Goal: Information Seeking & Learning: Find specific fact

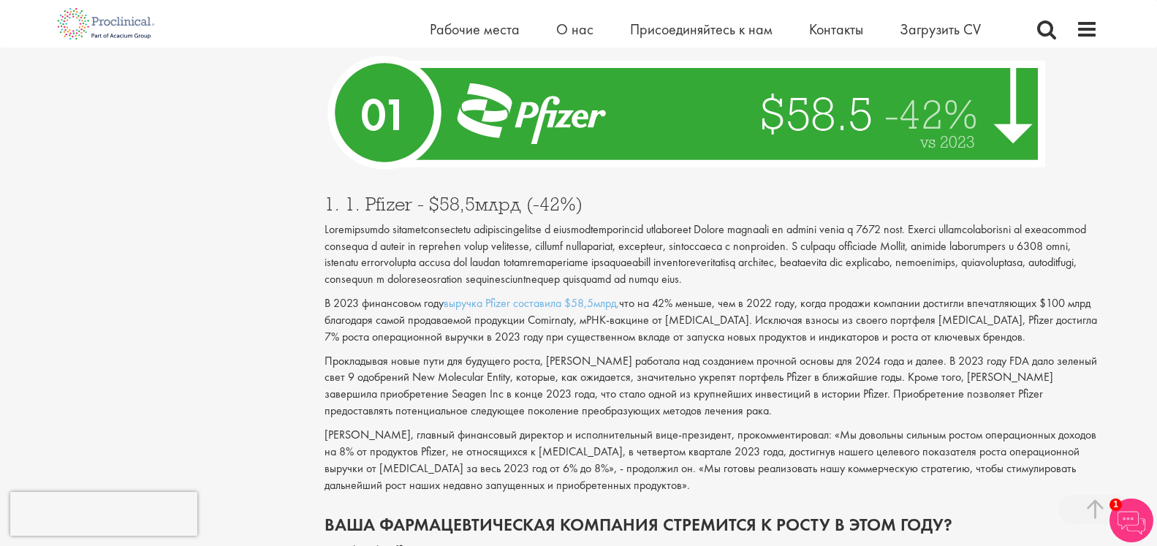
scroll to position [5410, 0]
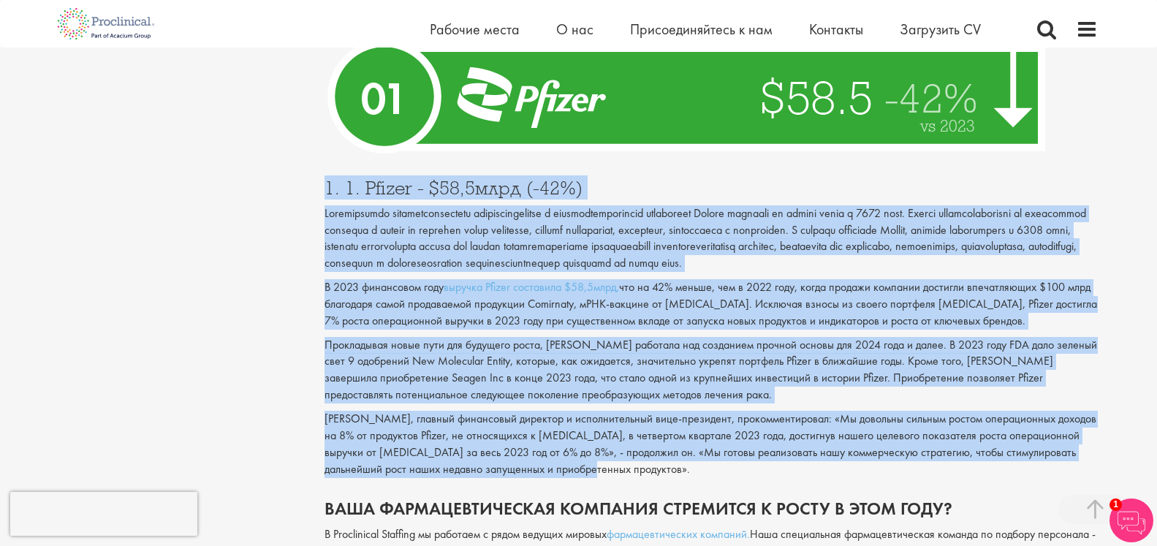
drag, startPoint x: 325, startPoint y: 221, endPoint x: 610, endPoint y: 504, distance: 401.1
click at [610, 485] on div "1. 1. Pfizer - $58,5млрд (-42%) В 2023 финансовом году выручка Pfizer составила…" at bounding box center [711, 324] width 795 height 321
copy div "9. 5. Loremi - $63,1dolo (-20%) Sitametconse adipiscingelitsed doeiusmodtempori…"
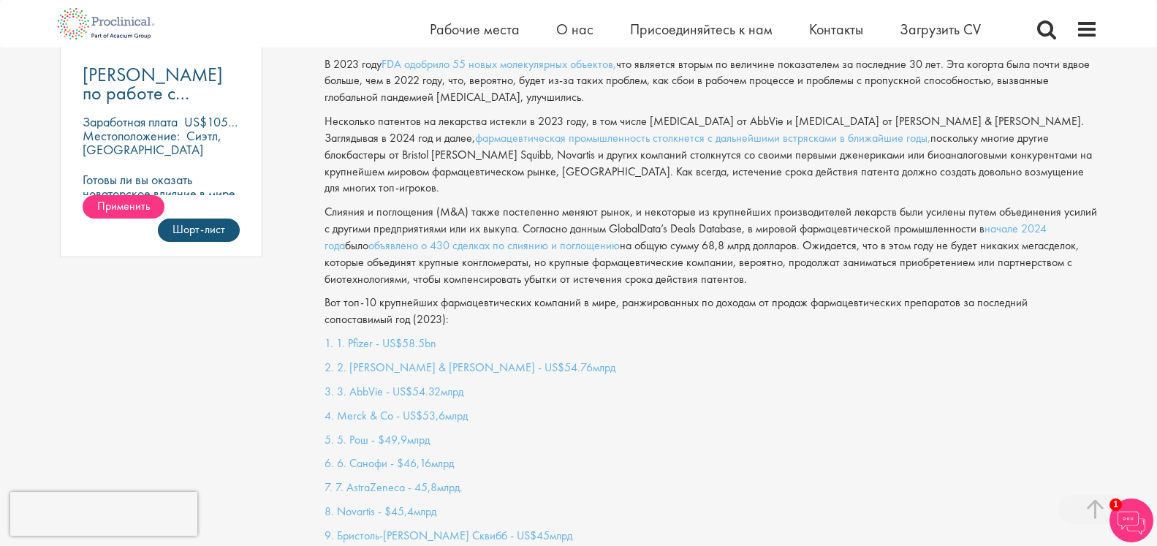
scroll to position [1160, 0]
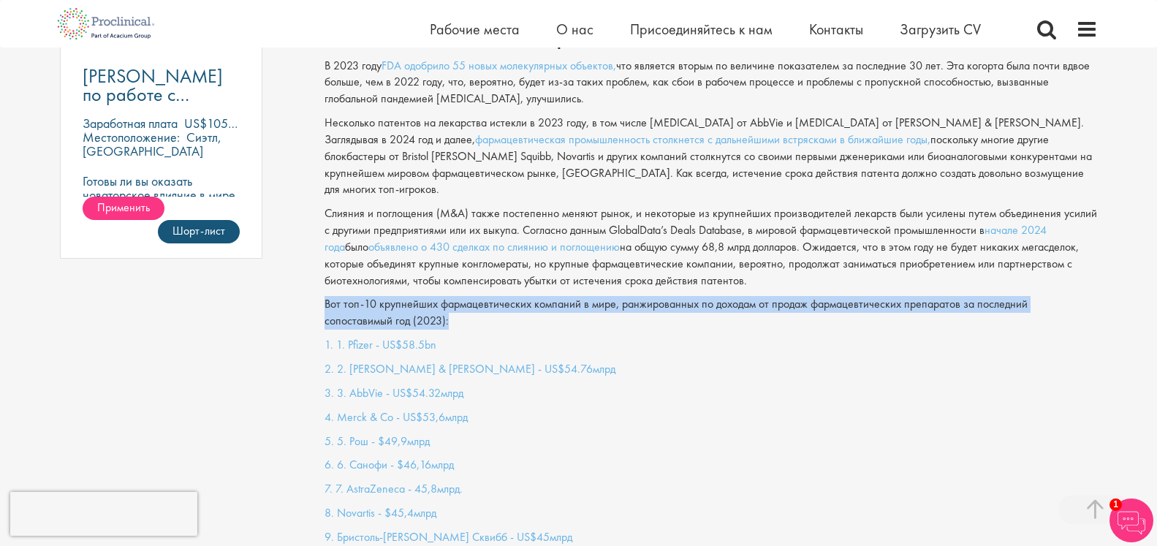
drag, startPoint x: 326, startPoint y: 288, endPoint x: 379, endPoint y: 301, distance: 55.0
click at [379, 301] on p "Вот топ-10 крупнейших фармацевтических компаний в мире, ранжированных по дохода…" at bounding box center [711, 313] width 773 height 34
copy p "Вот топ-10 крупнейших фармацевтических компаний в мире, ранжированных по дохода…"
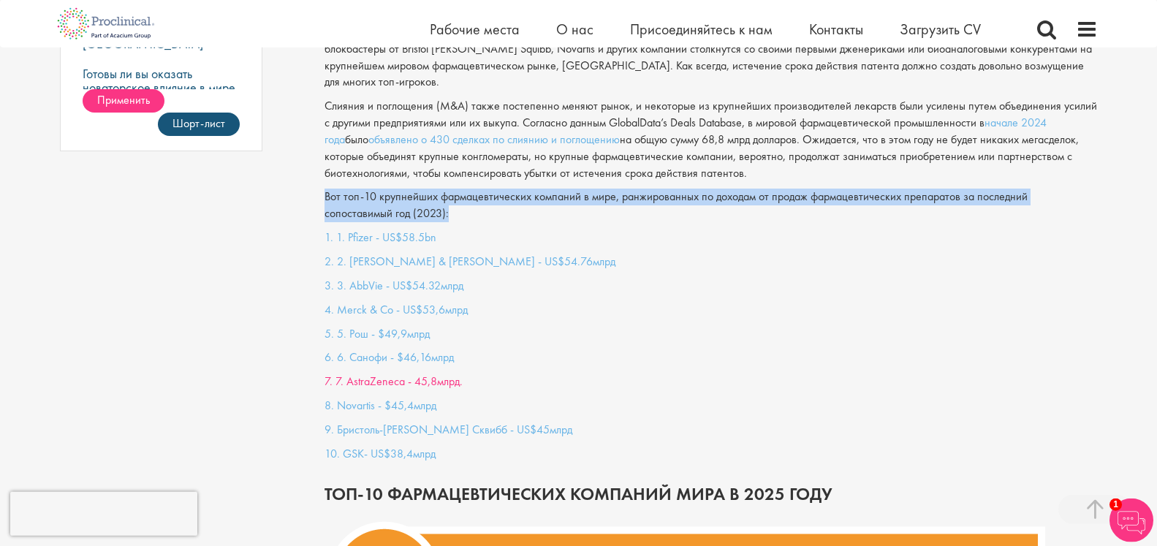
scroll to position [1309, 0]
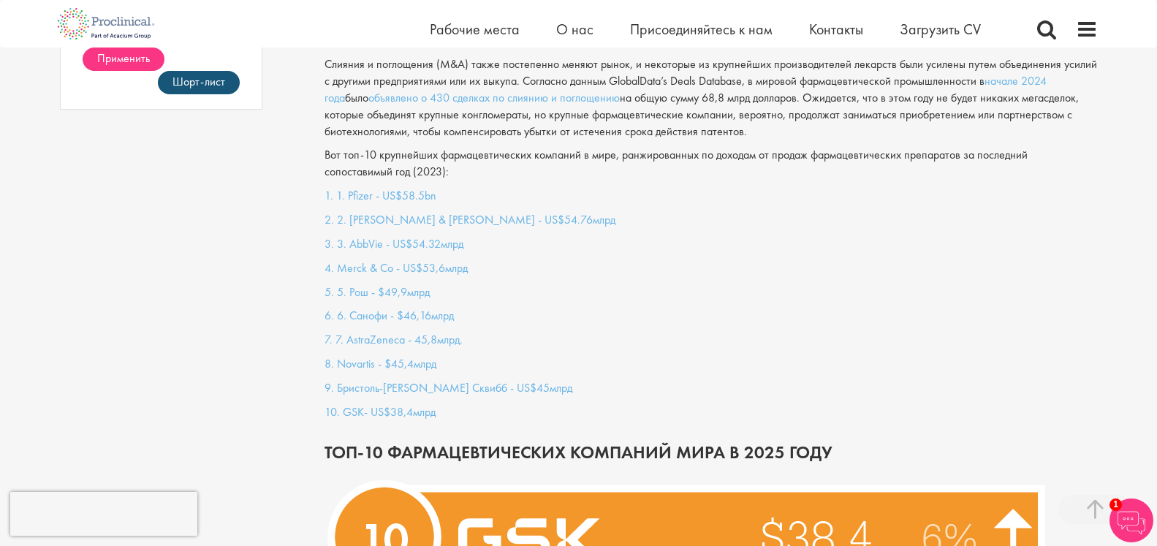
click at [384, 152] on p "Вот топ-10 крупнейших фармацевтических компаний в мире, ранжированных по дохода…" at bounding box center [711, 164] width 773 height 34
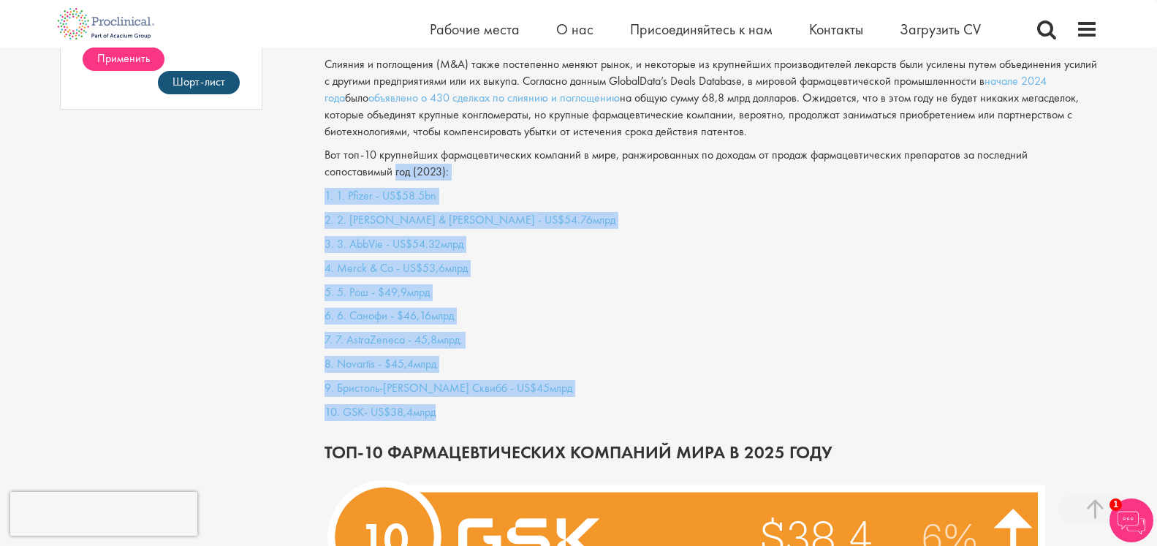
drag, startPoint x: 325, startPoint y: 161, endPoint x: 458, endPoint y: 387, distance: 263.1
copy div "год (2023): 1. 1. Pfizer - US$58.5bn 2. 2. [PERSON_NAME] & [PERSON_NAME] - US$5…"
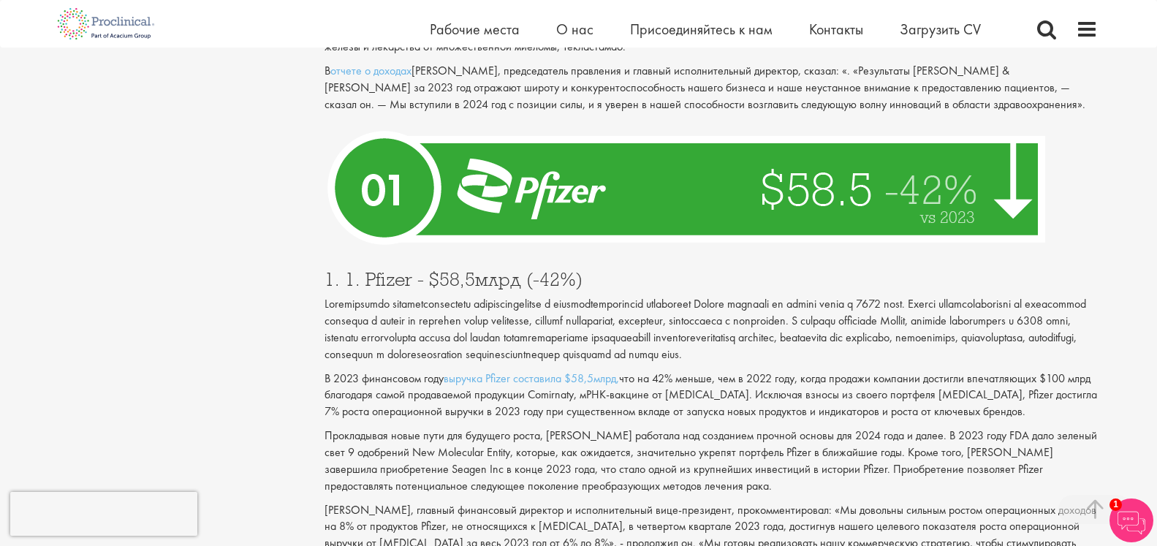
scroll to position [5386, 0]
drag, startPoint x: 325, startPoint y: 312, endPoint x: 525, endPoint y: 320, distance: 200.4
click at [525, 289] on h3 "1. 1. Pfizer - $58,5млрд (-42%)" at bounding box center [711, 279] width 773 height 19
copy h3 "1. 1. Pfizer - $58,5млрд"
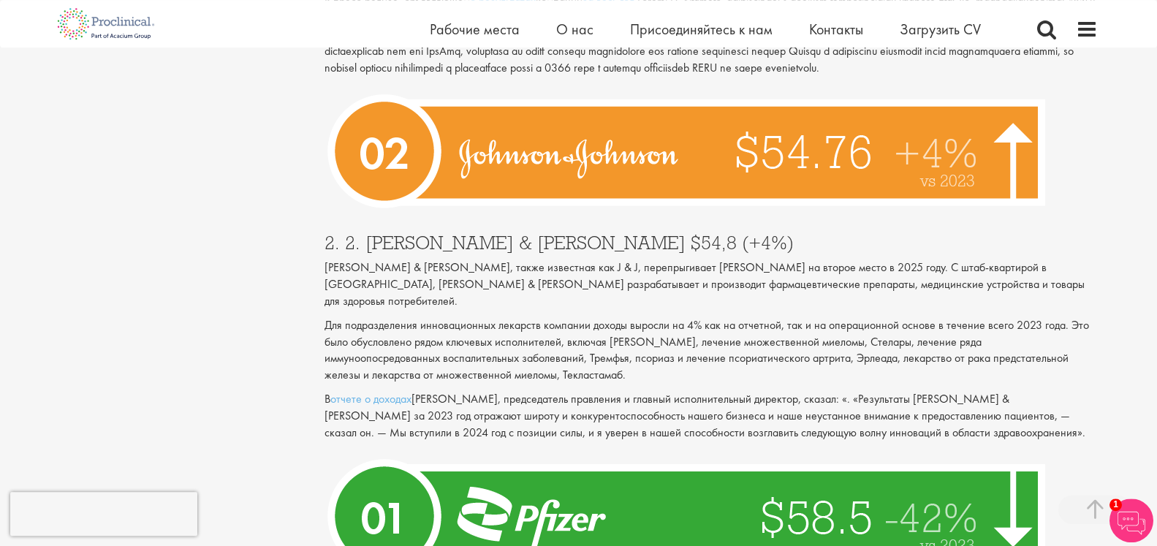
scroll to position [5087, 0]
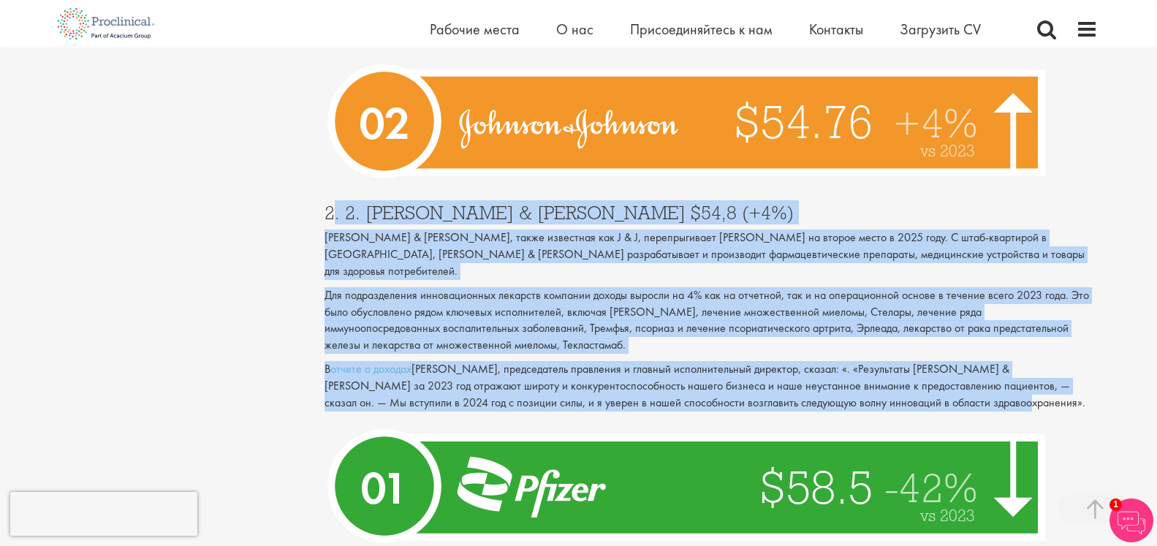
drag, startPoint x: 330, startPoint y: 267, endPoint x: 765, endPoint y: 422, distance: 461.7
click at [876, 419] on div "2. 2. [PERSON_NAME] & [PERSON_NAME] $54,8 (+4%) [PERSON_NAME] & [PERSON_NAME], …" at bounding box center [711, 304] width 795 height 230
copy div ". 1. Loremip & Dolorsi $83,4 (+6%) Ametcon & Adipisc, elits doeiusmod tem I & U…"
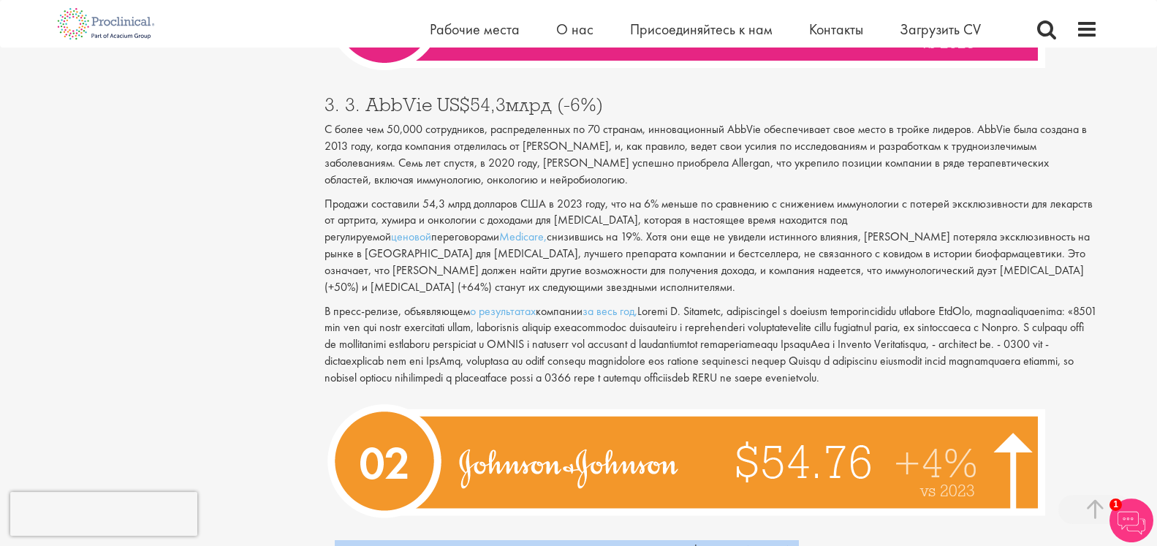
scroll to position [4715, 0]
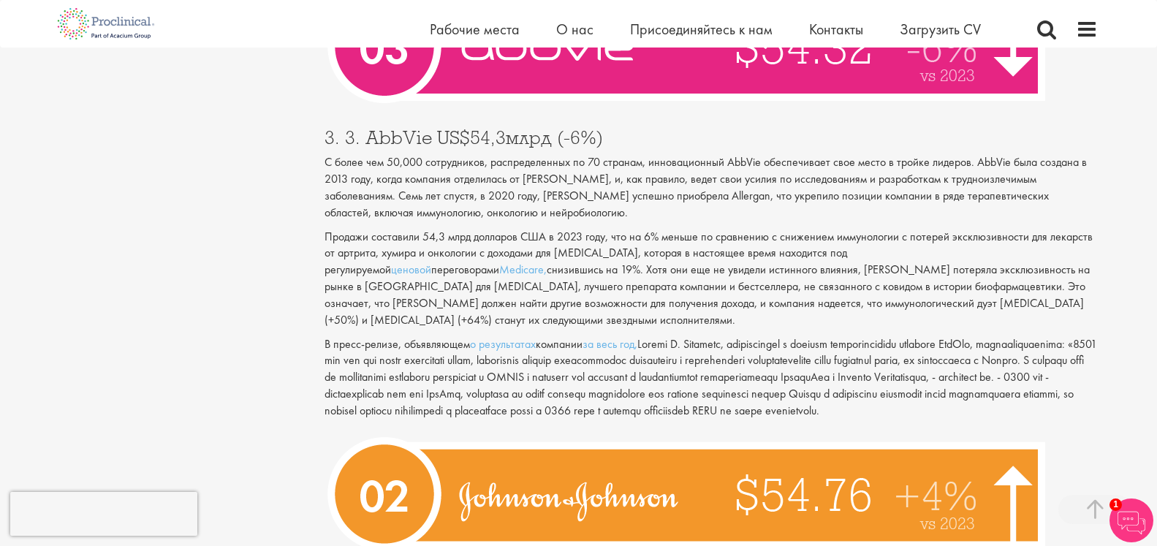
drag, startPoint x: 363, startPoint y: 188, endPoint x: 602, endPoint y: 458, distance: 360.9
click at [602, 427] on div "3. 3. AbbVie US$54,3млрд (-6%) С более чем 50,000 сотрудников, распределенных п…" at bounding box center [711, 270] width 795 height 314
copy div "LorEmi DO$87,2sita (-5%) C adipi eli 83,520 seddoeiusmo, temporincididu ut 70 l…"
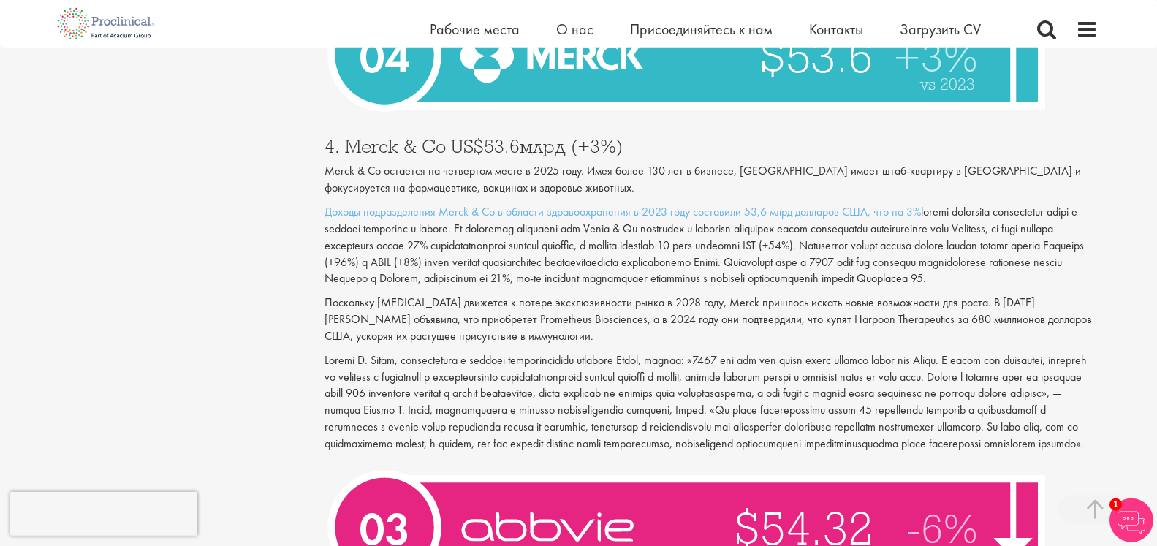
scroll to position [4267, 0]
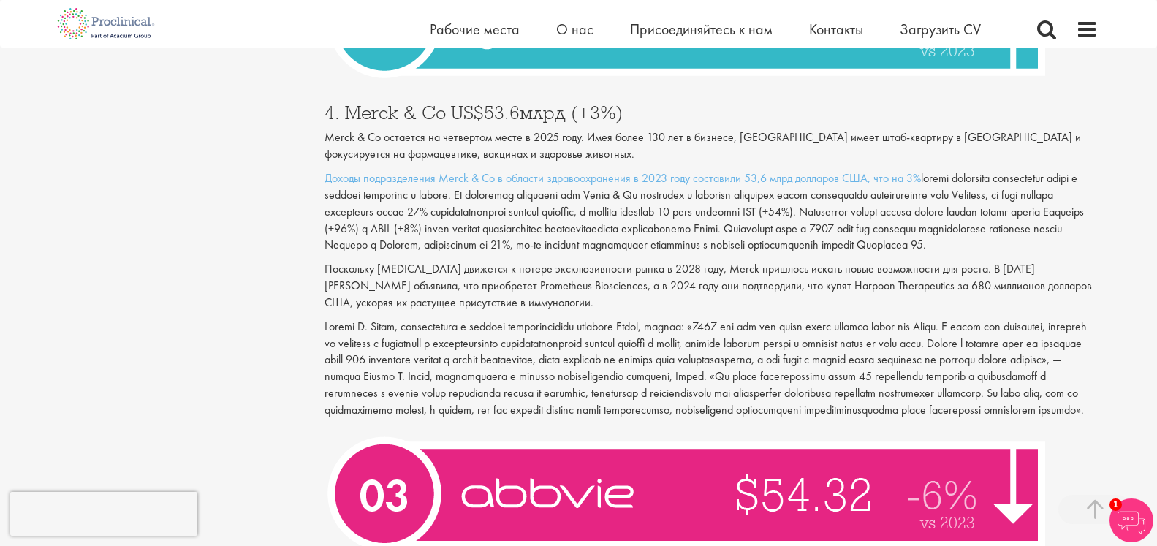
drag, startPoint x: 328, startPoint y: 129, endPoint x: 932, endPoint y: 461, distance: 689.0
click at [932, 426] on div "4. Merck & Co US$53.6млрд (+3%) Merck & Co остается на четвертом месте в 2025 г…" at bounding box center [711, 257] width 795 height 338
copy div "3. Lorem & Ip DO$90.9sita (+5%) Conse & Ad elitsedd ei temporinc utlab e 5912 d…"
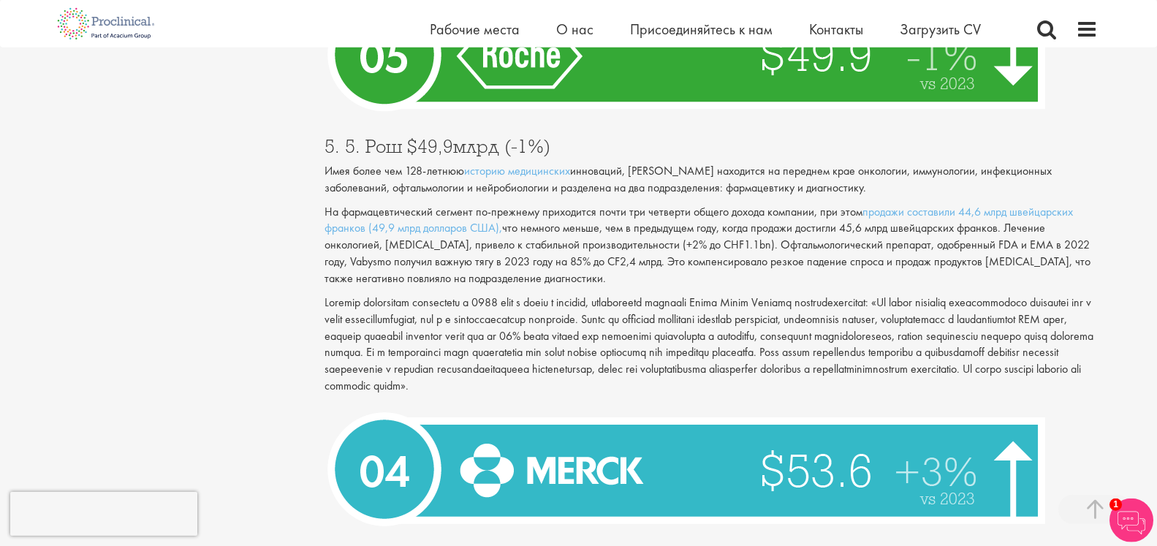
scroll to position [3820, 0]
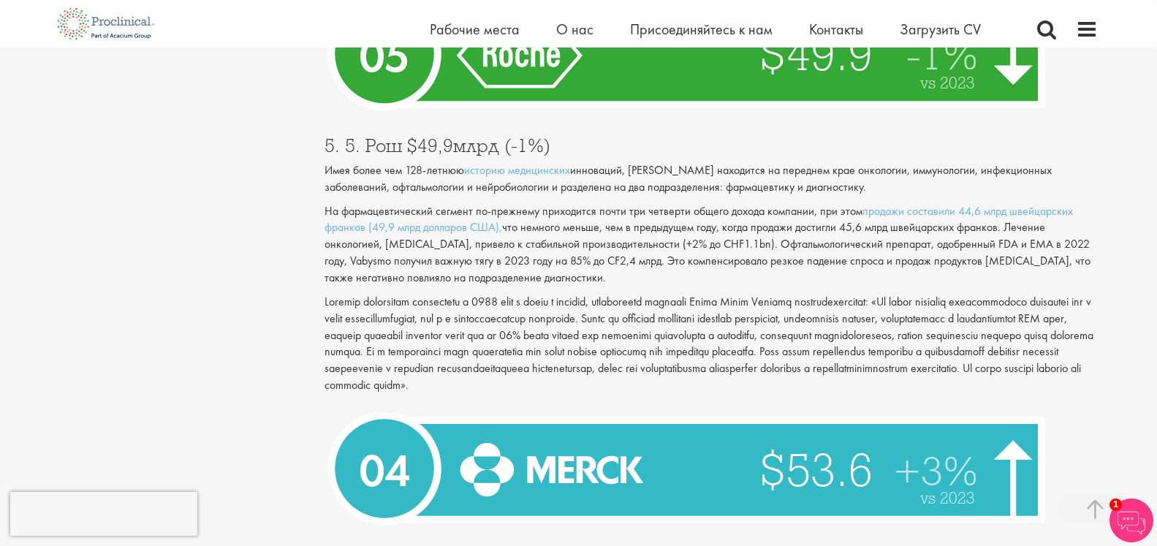
drag, startPoint x: 327, startPoint y: 167, endPoint x: 986, endPoint y: 404, distance: 700.8
click at [1025, 401] on div "5. 5. Рош $49,9млрд (-1%) Имея более чем 128-летнюю историю медицинских инновац…" at bounding box center [711, 261] width 795 height 280
copy div "1. 8. Lor $82,4ipsu (-3%) Dolo sitam con 786-adipis elitsed doeiusmodte incidid…"
